Goal: Task Accomplishment & Management: Manage account settings

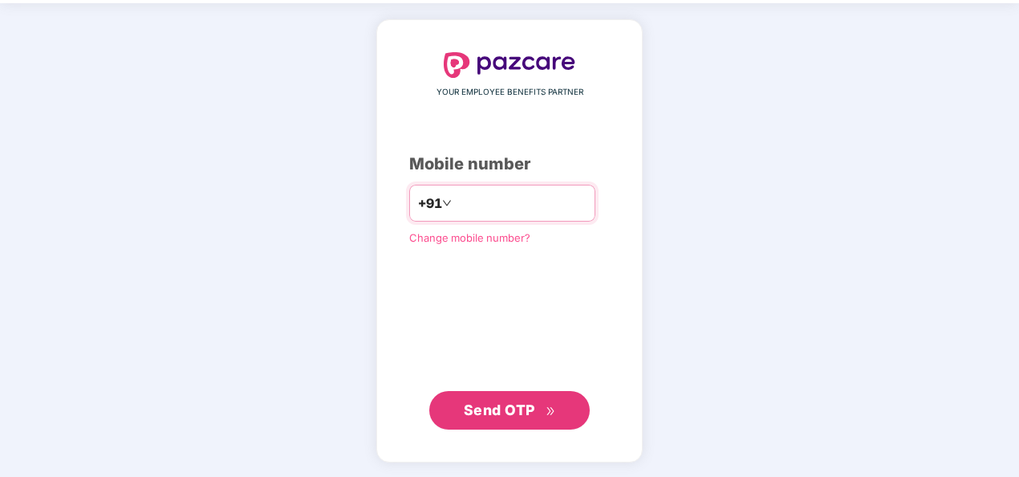
type input "**********"
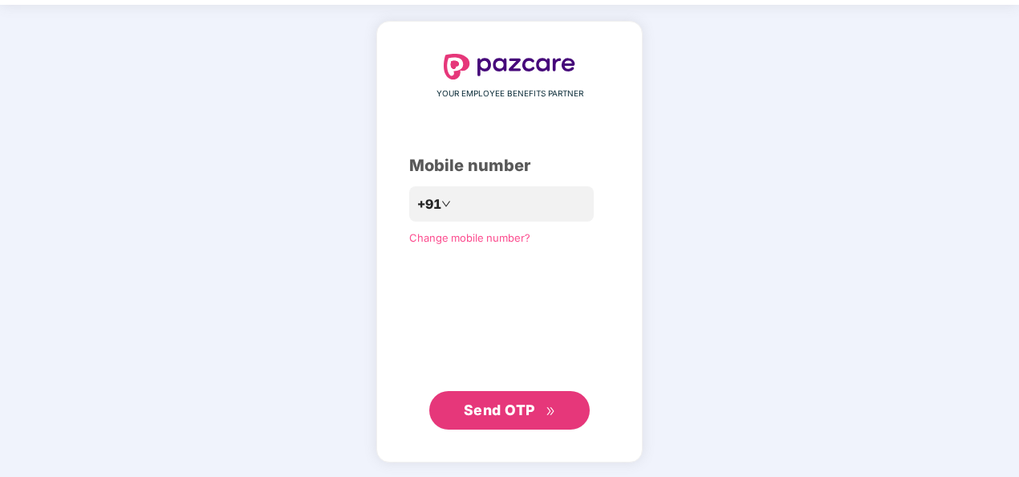
click at [491, 405] on span "Send OTP" at bounding box center [499, 409] width 71 height 17
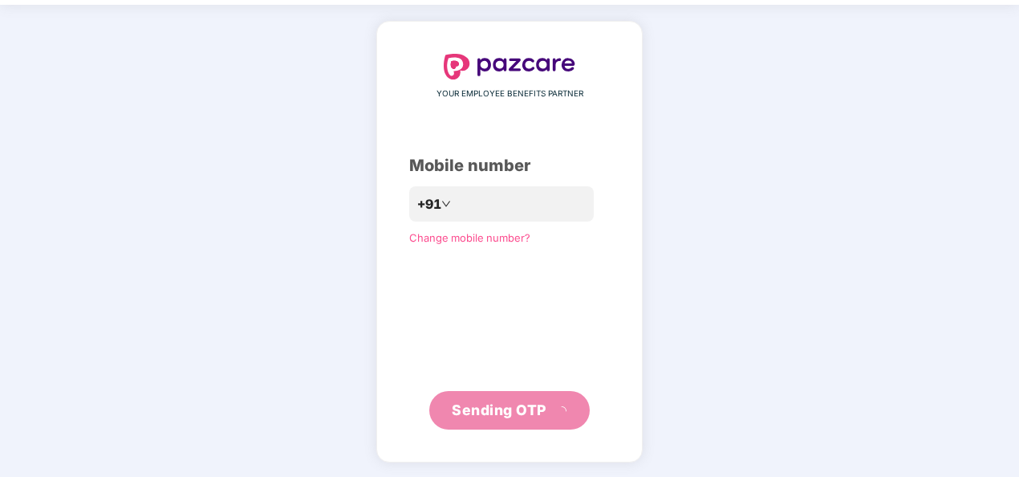
scroll to position [47, 0]
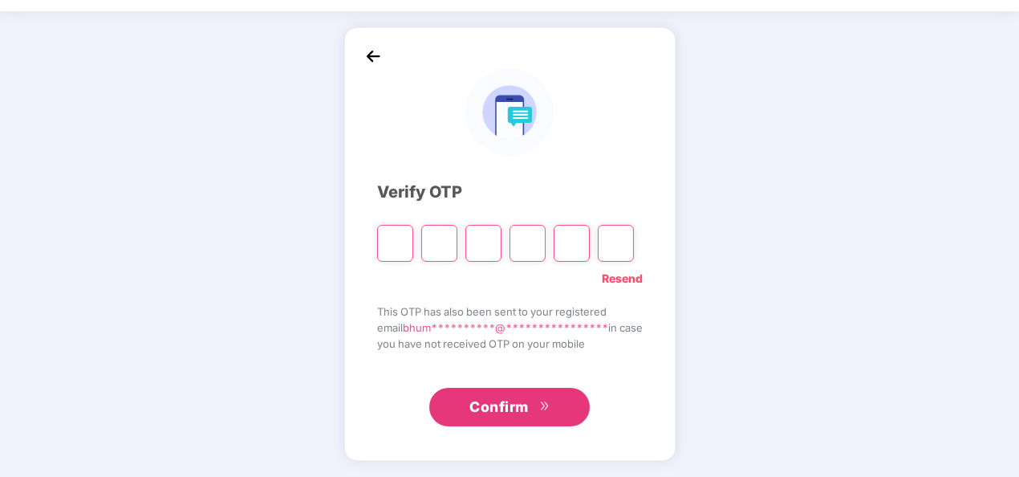
type input "*"
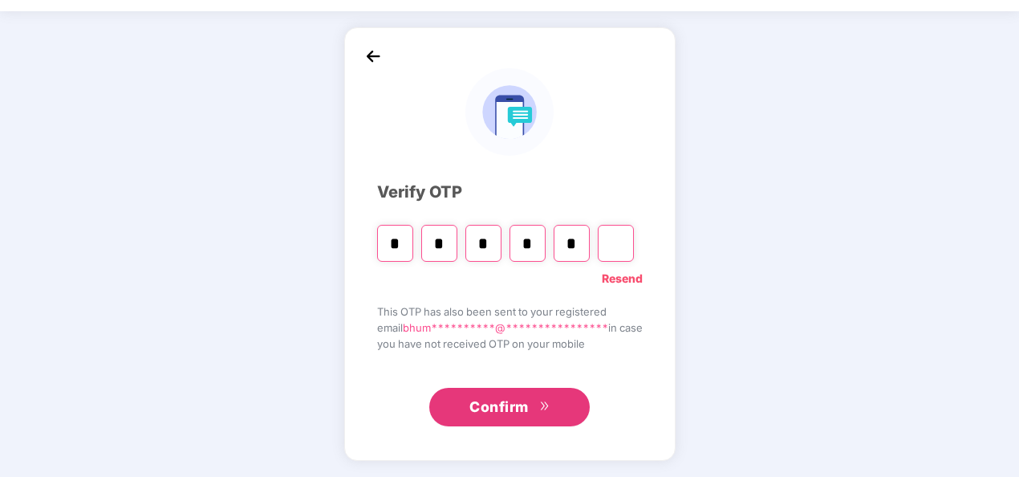
type input "*"
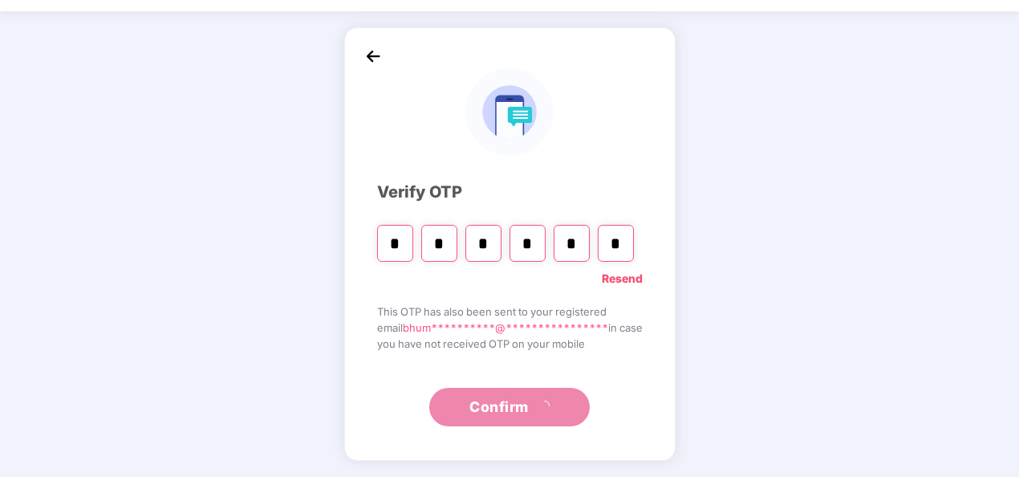
scroll to position [0, 0]
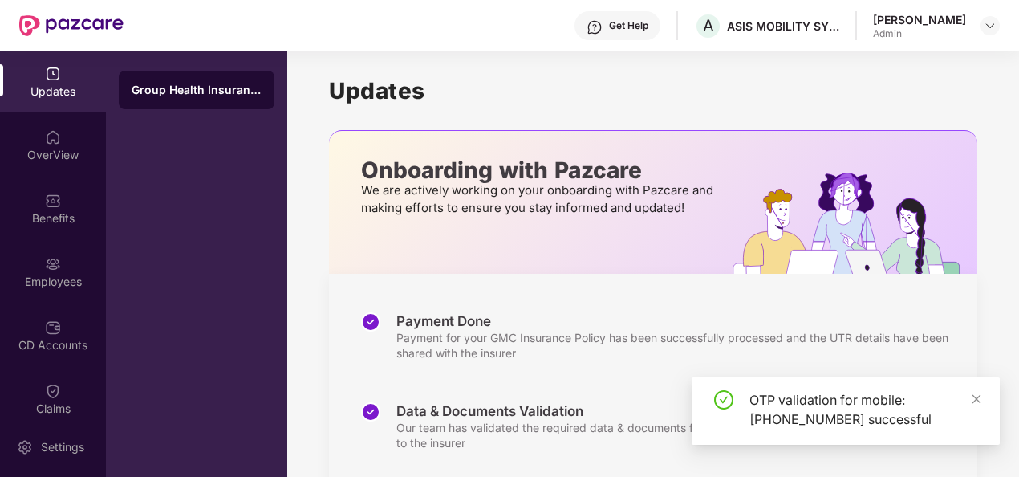
click at [992, 396] on div "OTP validation for mobile: [PHONE_NUMBER] successful" at bounding box center [846, 410] width 308 height 67
click at [979, 400] on icon "close" at bounding box center [976, 398] width 11 height 11
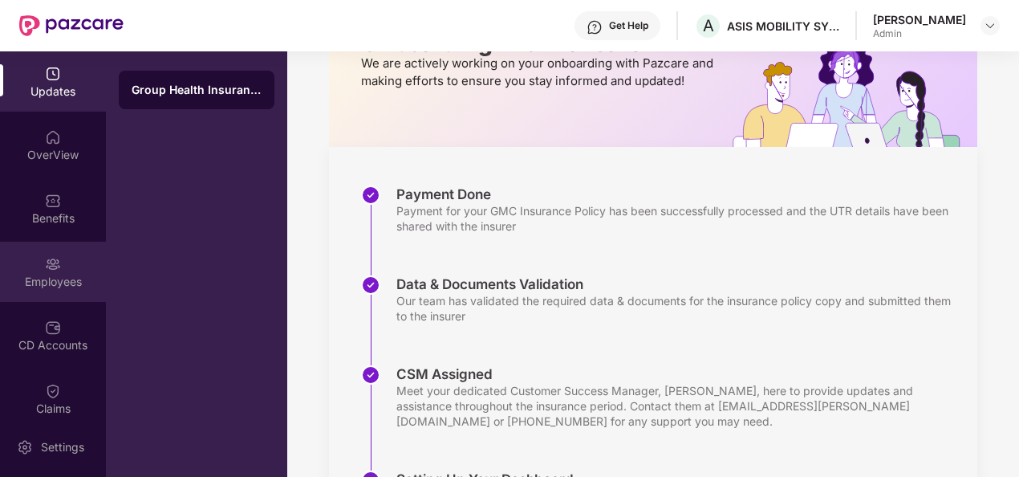
click at [45, 271] on img at bounding box center [53, 264] width 16 height 16
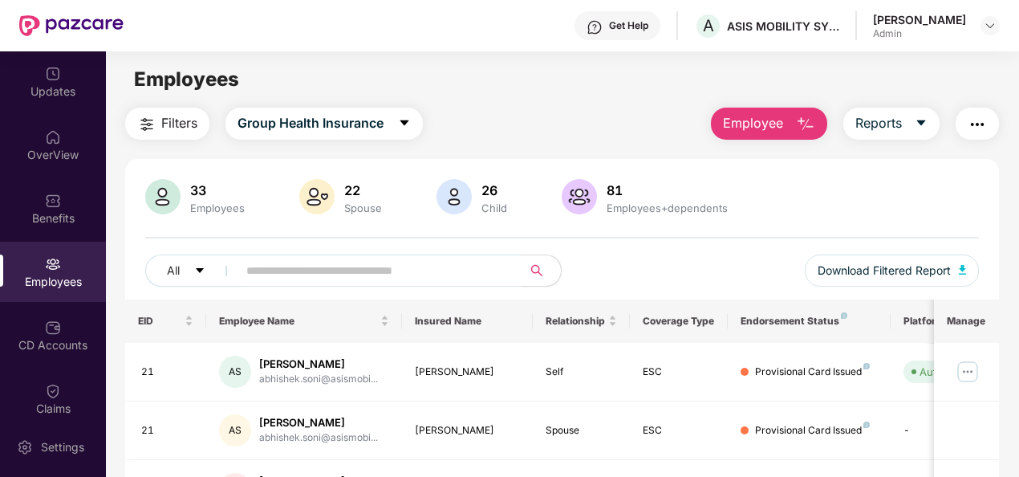
click at [72, 265] on div "Employees" at bounding box center [53, 272] width 106 height 60
click at [70, 341] on div "CD Accounts" at bounding box center [53, 345] width 106 height 16
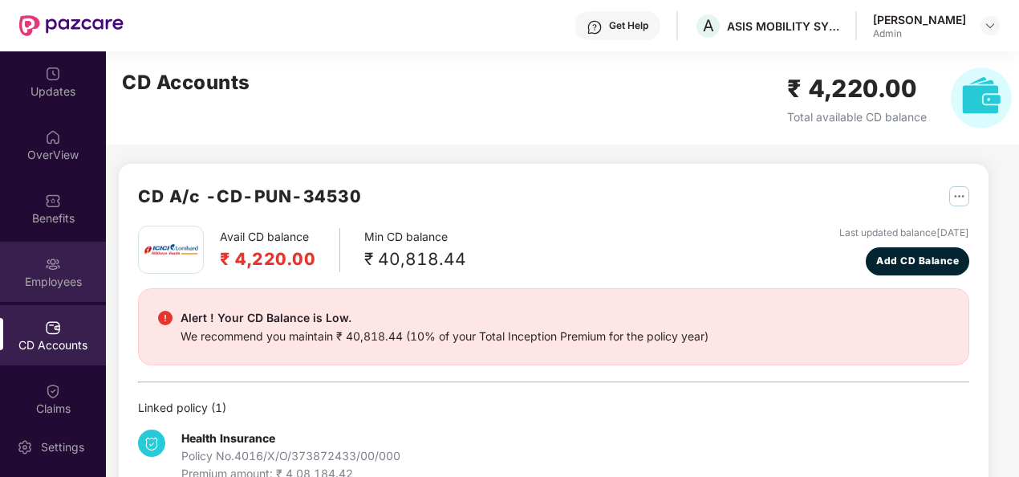
click at [35, 274] on div "Employees" at bounding box center [53, 282] width 106 height 16
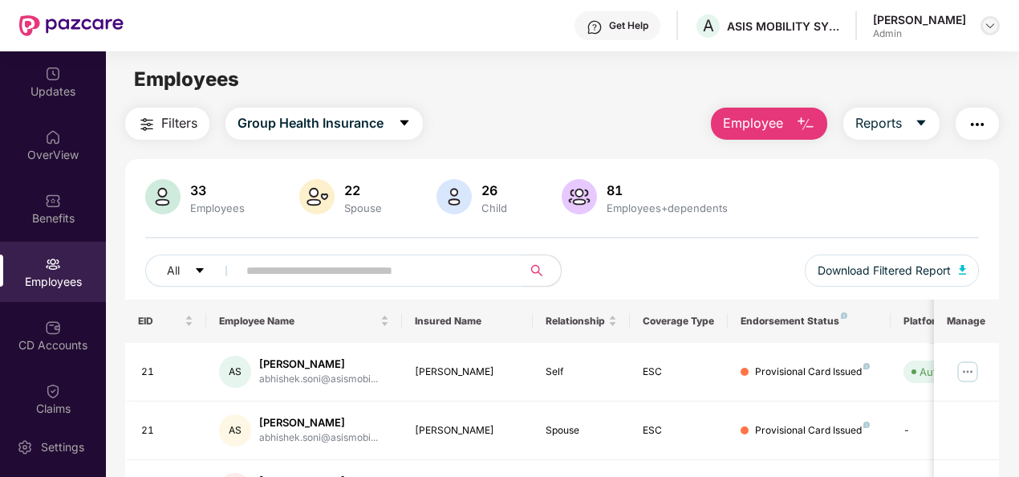
click at [984, 19] on img at bounding box center [990, 25] width 13 height 13
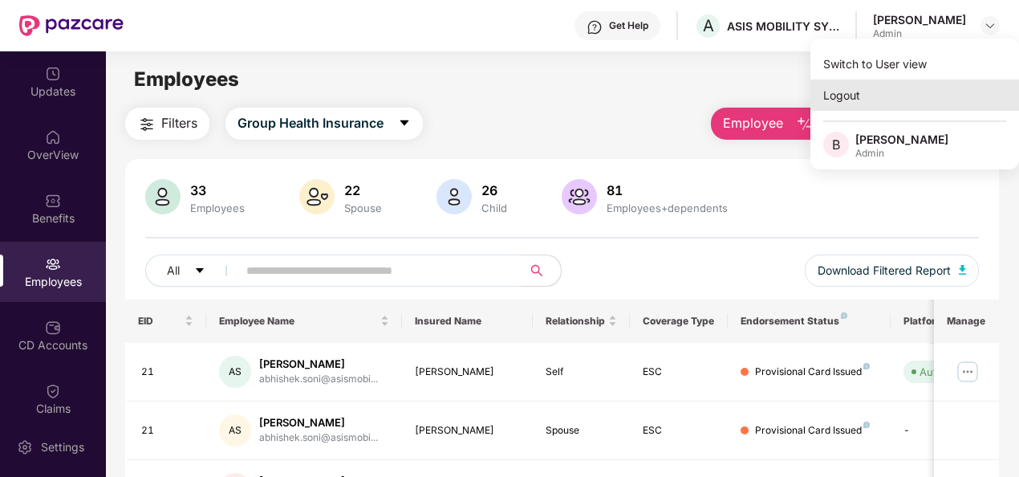
click at [877, 85] on div "Logout" at bounding box center [915, 94] width 209 height 31
